Goal: Task Accomplishment & Management: Use online tool/utility

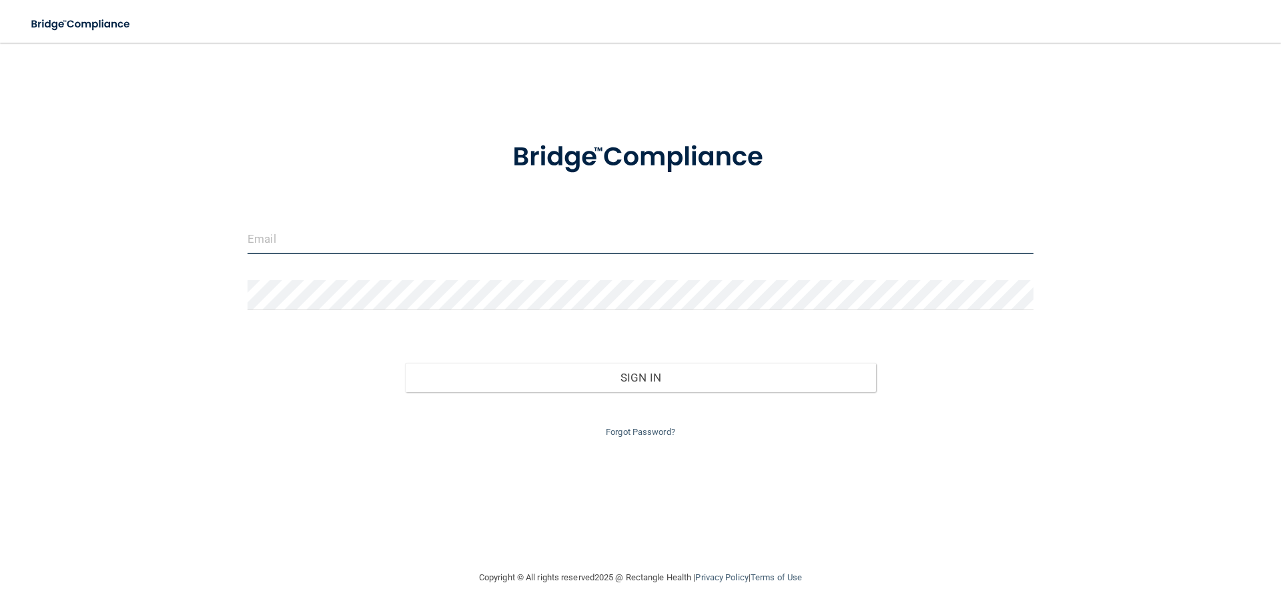
type input "[EMAIL_ADDRESS][DOMAIN_NAME]"
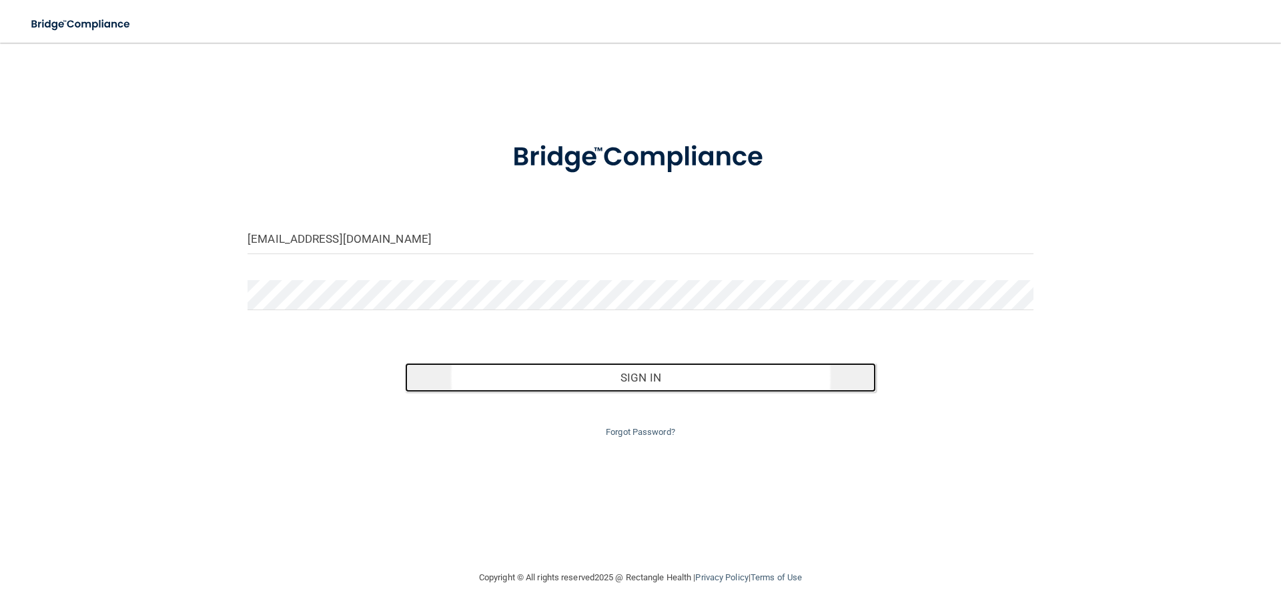
click at [637, 376] on button "Sign In" at bounding box center [641, 377] width 472 height 29
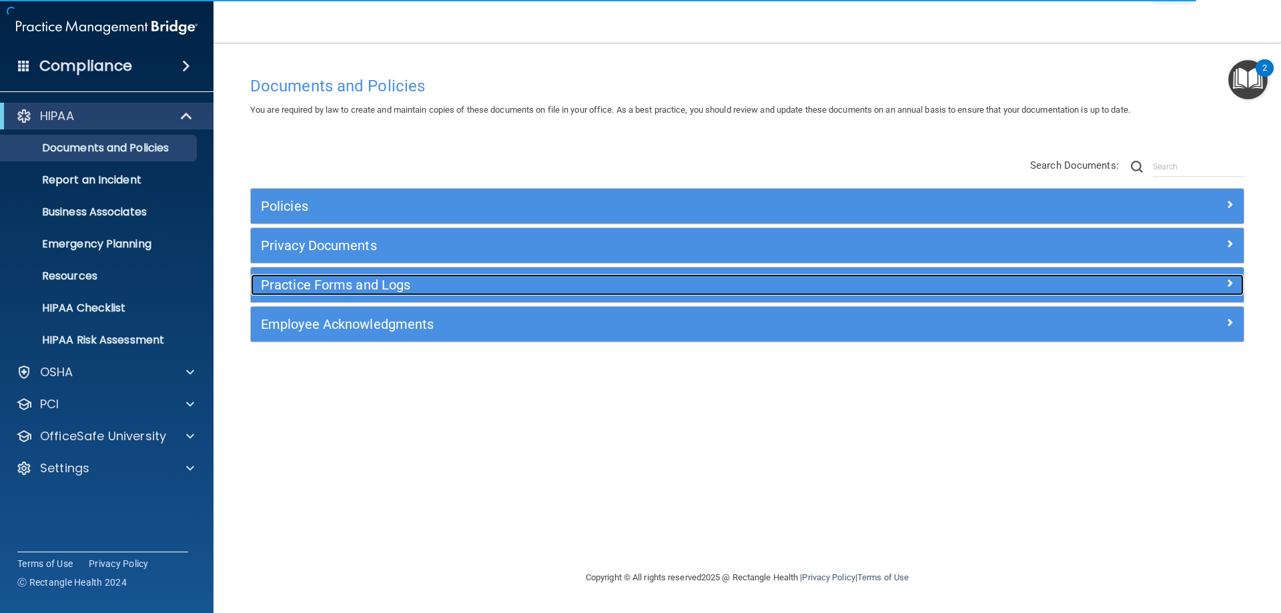
click at [334, 282] on h5 "Practice Forms and Logs" at bounding box center [623, 285] width 725 height 15
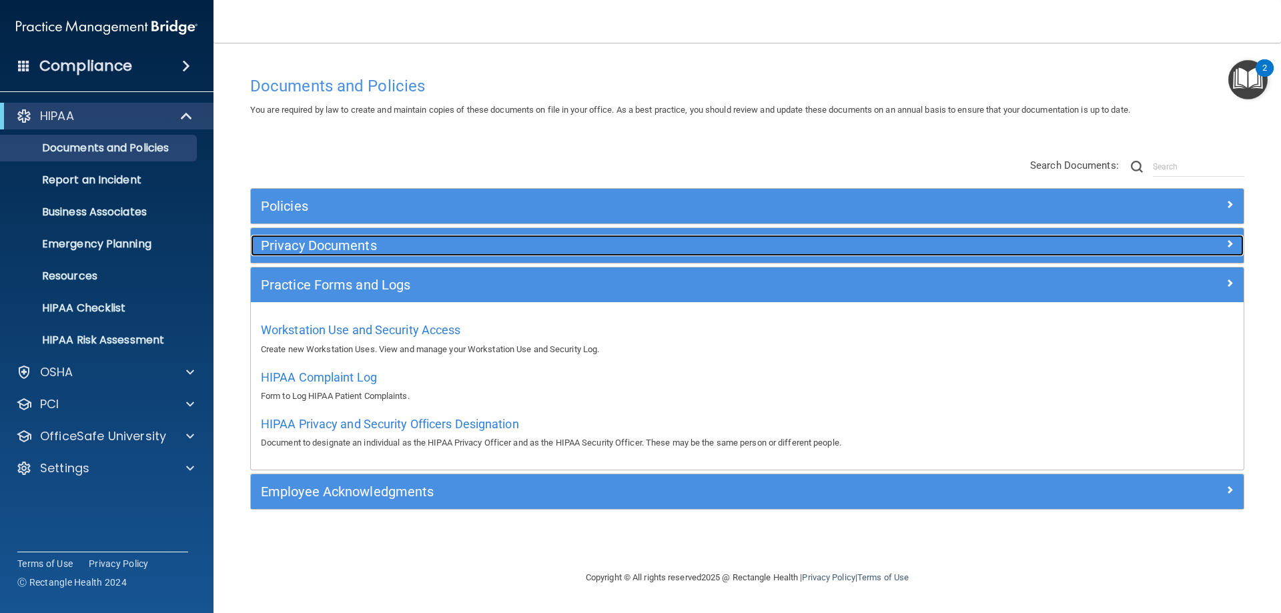
click at [346, 240] on h5 "Privacy Documents" at bounding box center [623, 245] width 725 height 15
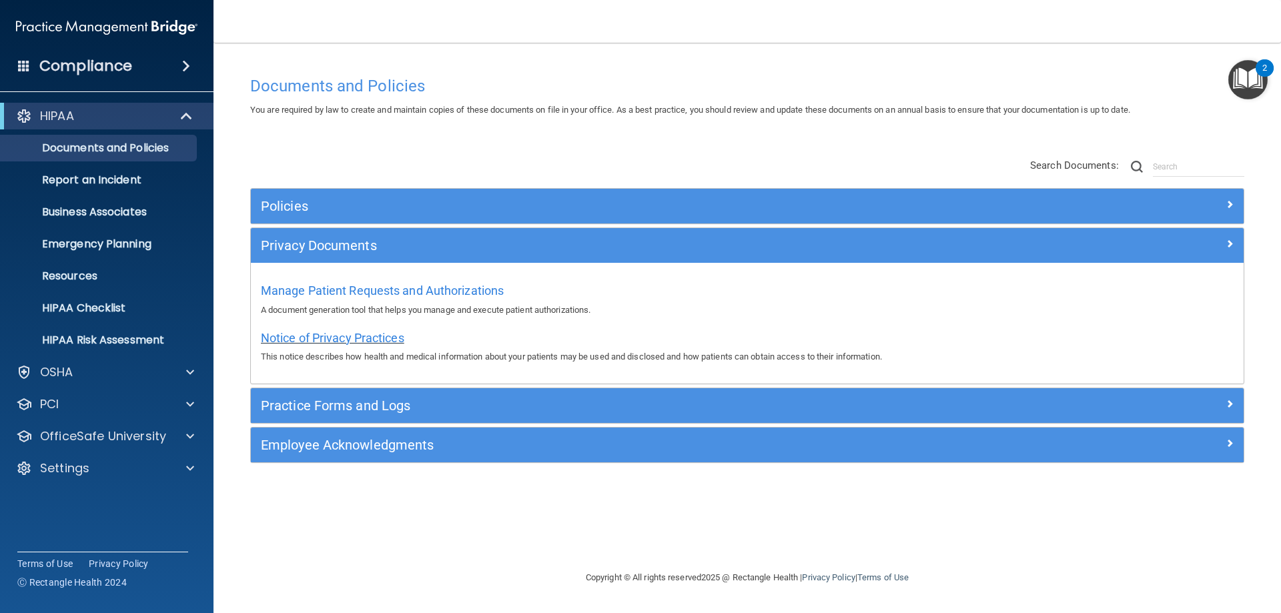
click at [364, 338] on span "Notice of Privacy Practices" at bounding box center [332, 338] width 143 height 14
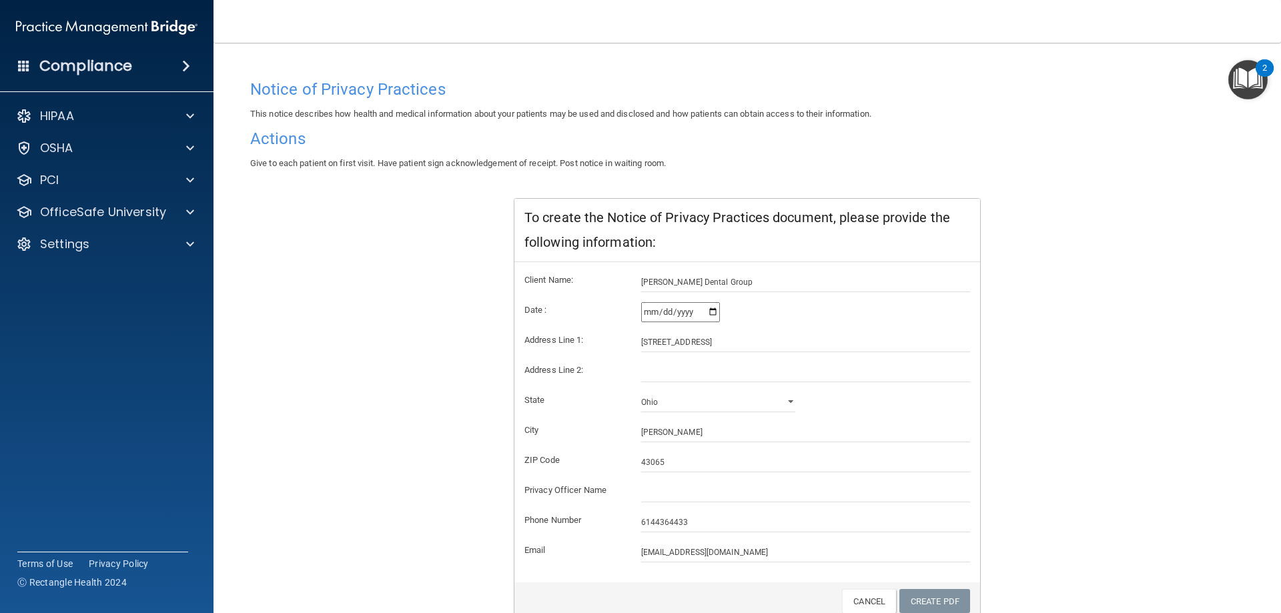
scroll to position [127, 0]
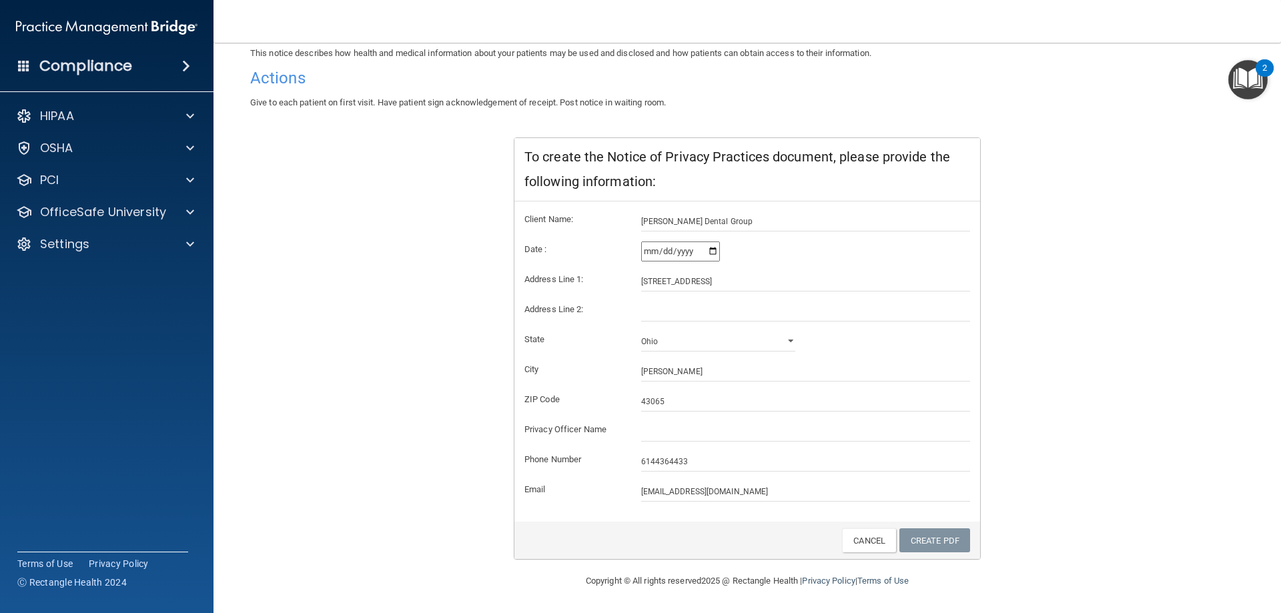
click at [660, 529] on div at bounding box center [748, 541] width 446 height 25
click at [858, 283] on input "[STREET_ADDRESS]" at bounding box center [806, 282] width 330 height 20
click at [1097, 296] on div "Notice of Privacy Practices This notice describes how health and medical inform…" at bounding box center [747, 287] width 994 height 548
click at [855, 485] on input "[EMAIL_ADDRESS][DOMAIN_NAME]" at bounding box center [806, 492] width 330 height 20
click at [693, 547] on div at bounding box center [748, 541] width 446 height 25
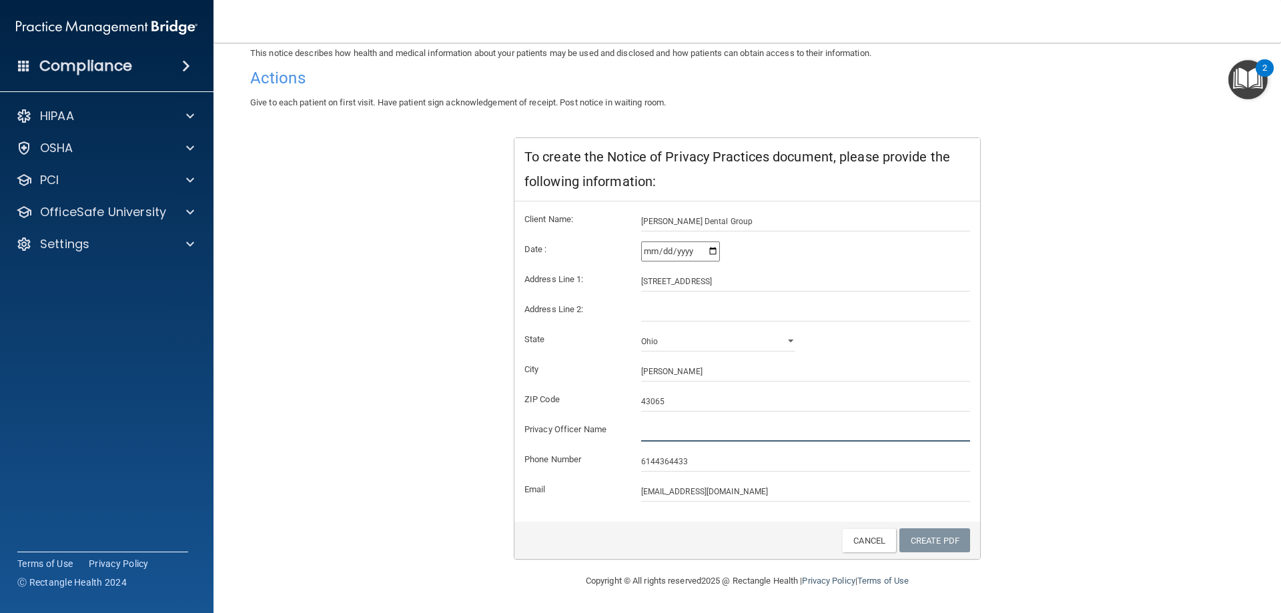
click at [659, 429] on input "text" at bounding box center [806, 432] width 330 height 20
type input "[PERSON_NAME]"
click at [913, 533] on link "Create PDF" at bounding box center [935, 541] width 71 height 25
